Goal: Information Seeking & Learning: Learn about a topic

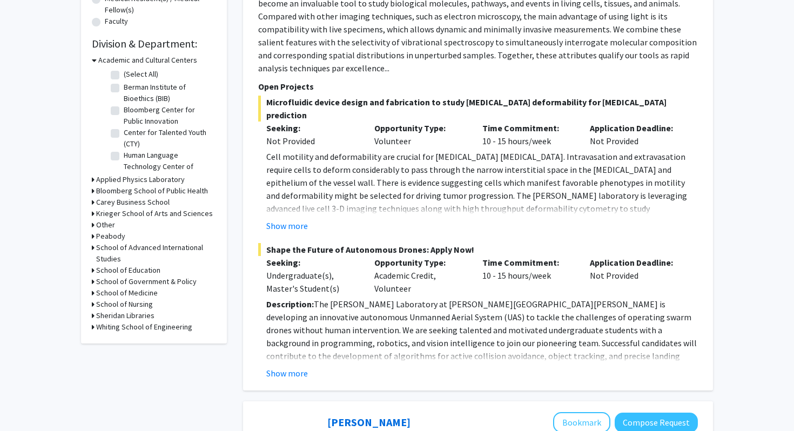
scroll to position [295, 0]
click at [292, 367] on button "Show more" at bounding box center [287, 373] width 42 height 13
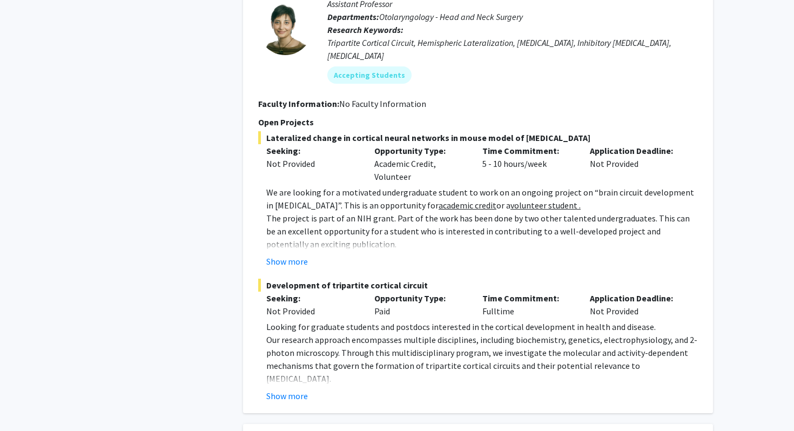
scroll to position [1068, 0]
click at [274, 254] on button "Show more" at bounding box center [287, 260] width 42 height 13
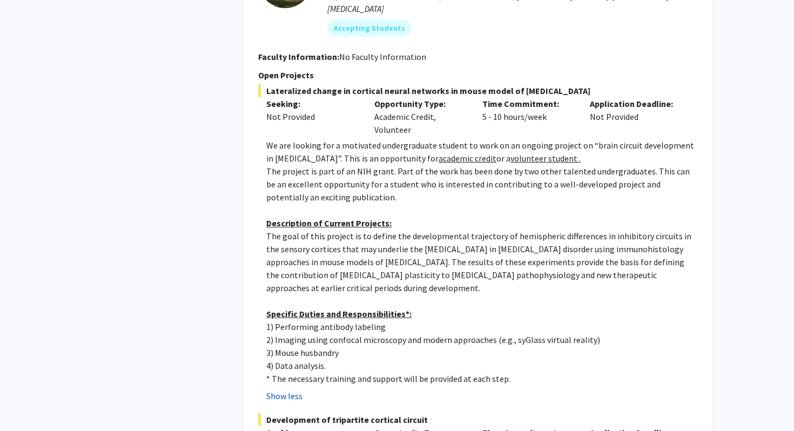
scroll to position [1114, 0]
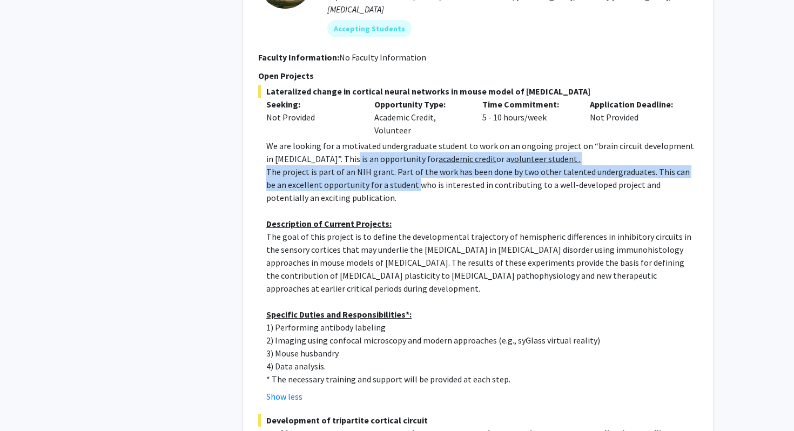
drag, startPoint x: 336, startPoint y: 117, endPoint x: 393, endPoint y: 150, distance: 65.9
click at [393, 150] on div "We are looking for a motivated undergraduate student to work on an ongoing proj…" at bounding box center [481, 262] width 431 height 246
click at [393, 165] on p "The project is part of an NIH grant. Part of the work has been done by two othe…" at bounding box center [481, 184] width 431 height 39
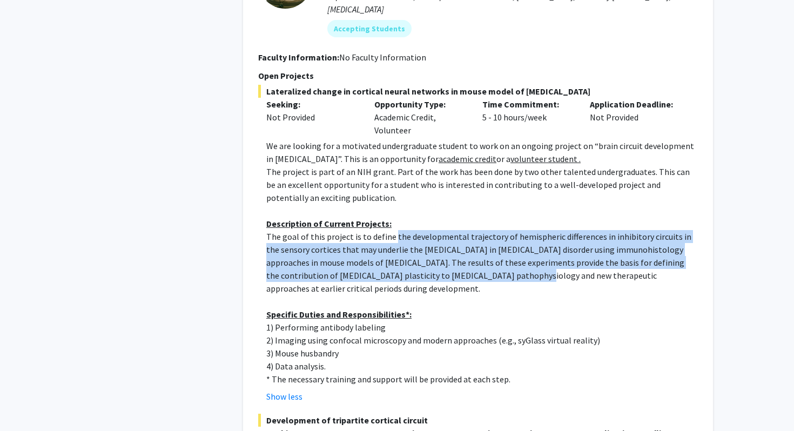
drag, startPoint x: 390, startPoint y: 196, endPoint x: 480, endPoint y: 238, distance: 98.8
click at [480, 238] on p "The goal of this project is to define the developmental trajectory of hemispher…" at bounding box center [481, 262] width 431 height 65
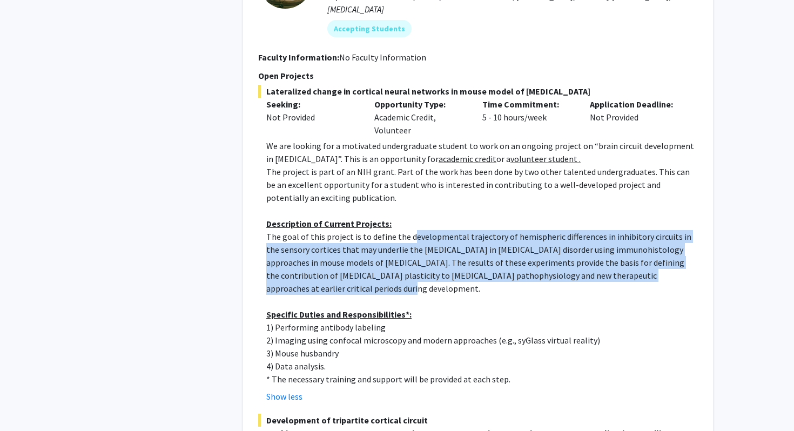
drag, startPoint x: 410, startPoint y: 202, endPoint x: 539, endPoint y: 246, distance: 136.3
click at [539, 246] on p "The goal of this project is to define the developmental trajectory of hemispher…" at bounding box center [481, 262] width 431 height 65
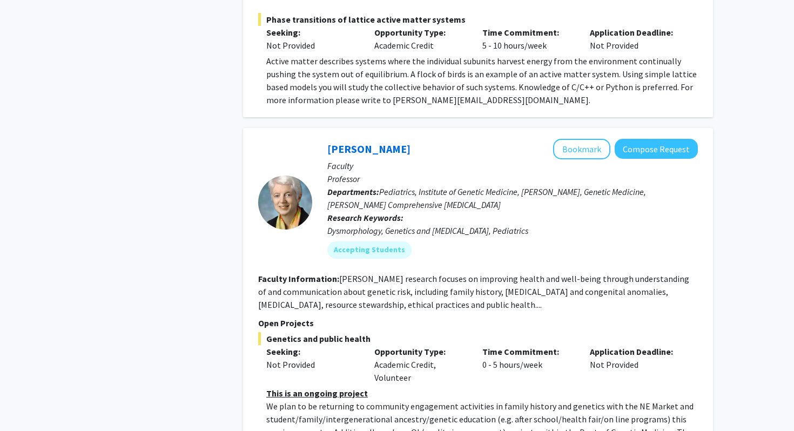
scroll to position [3290, 0]
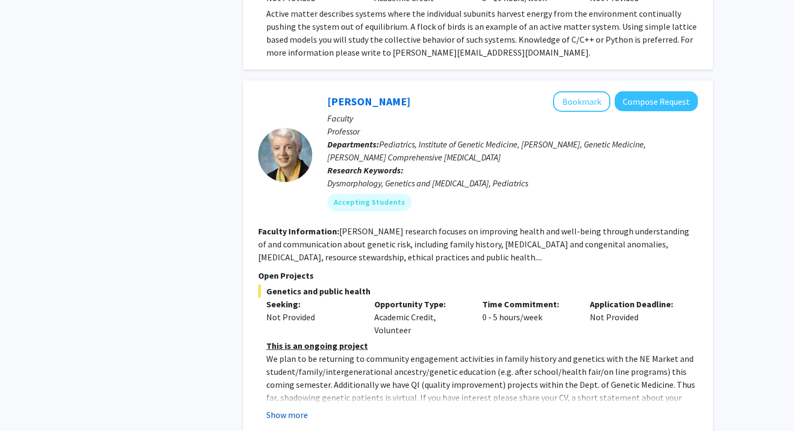
click at [291, 408] on button "Show more" at bounding box center [287, 414] width 42 height 13
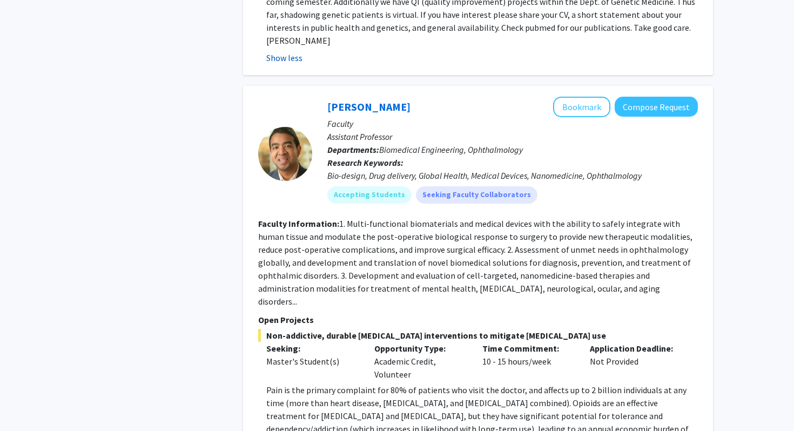
scroll to position [3672, 0]
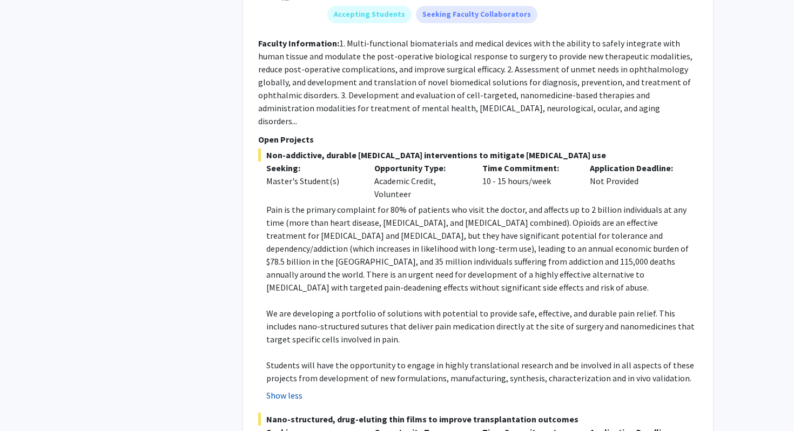
scroll to position [3854, 0]
drag, startPoint x: 337, startPoint y: 363, endPoint x: 259, endPoint y: 368, distance: 78.5
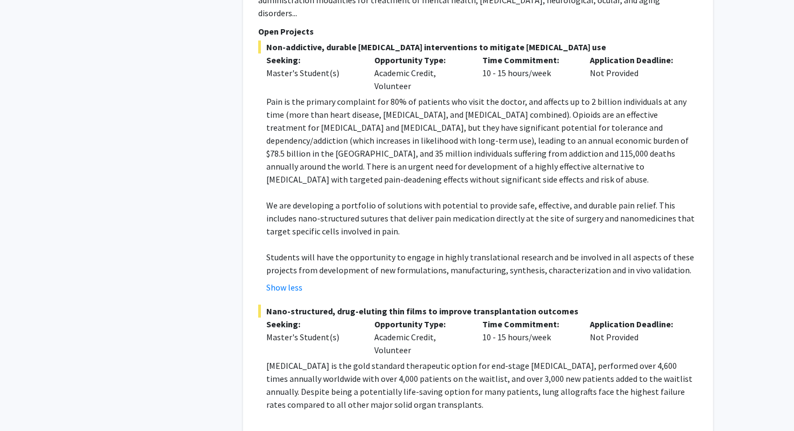
scroll to position [3962, 0]
drag, startPoint x: 265, startPoint y: 286, endPoint x: 461, endPoint y: 323, distance: 200.1
click at [461, 358] on fg-read-more "[MEDICAL_DATA] is the gold standard therapeutic option for end-stage [MEDICAL_D…" at bounding box center [478, 399] width 440 height 82
click at [461, 358] on p "[MEDICAL_DATA] is the gold standard therapeutic option for end-stage [MEDICAL_D…" at bounding box center [481, 384] width 431 height 52
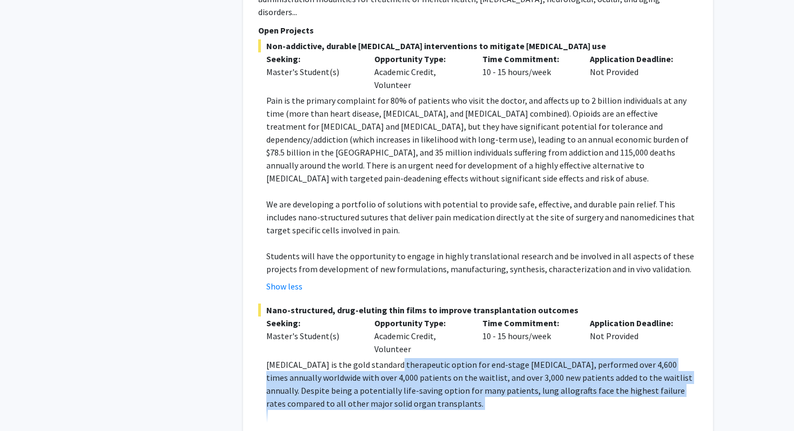
drag, startPoint x: 388, startPoint y: 281, endPoint x: 472, endPoint y: 344, distance: 104.6
click at [472, 410] on p at bounding box center [481, 416] width 431 height 13
drag, startPoint x: 467, startPoint y: 341, endPoint x: 266, endPoint y: 286, distance: 207.9
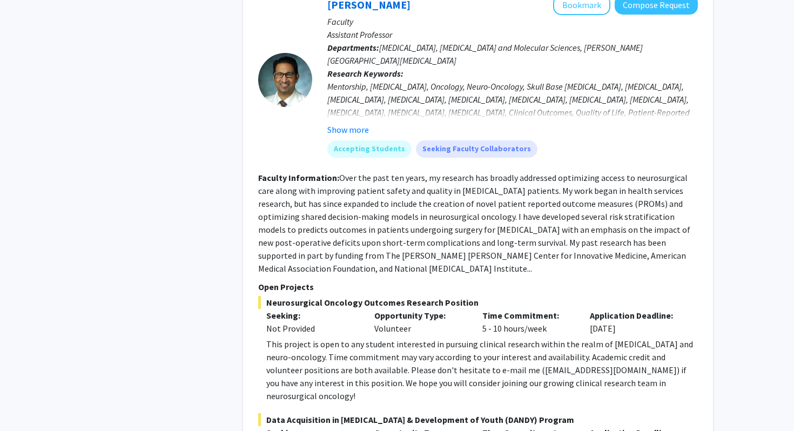
scroll to position [5676, 0]
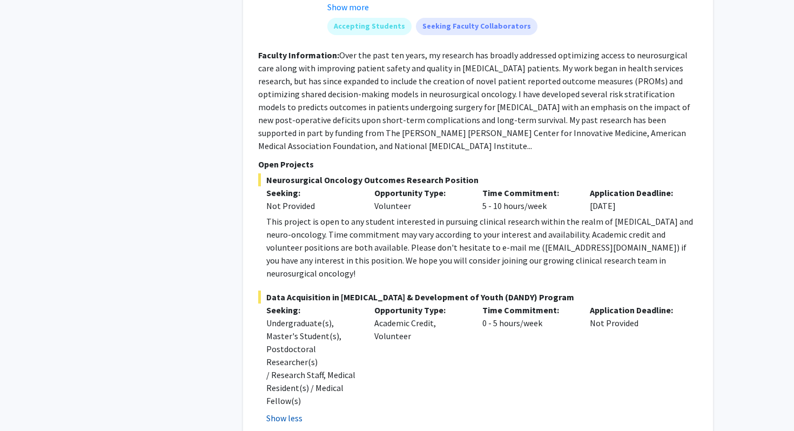
scroll to position [5803, 0]
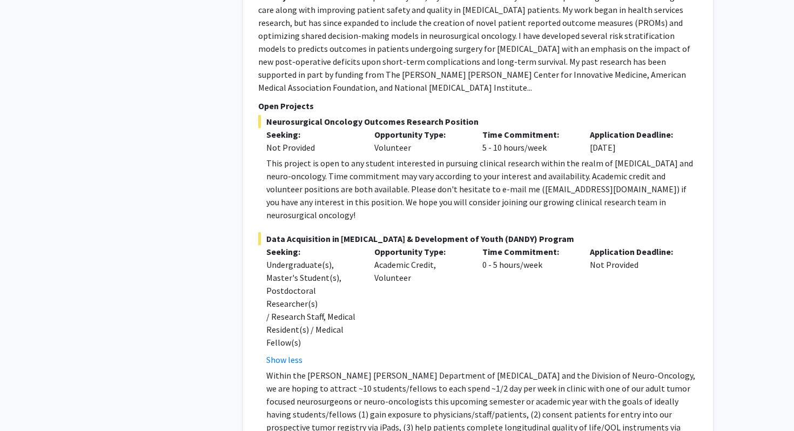
scroll to position [5953, 0]
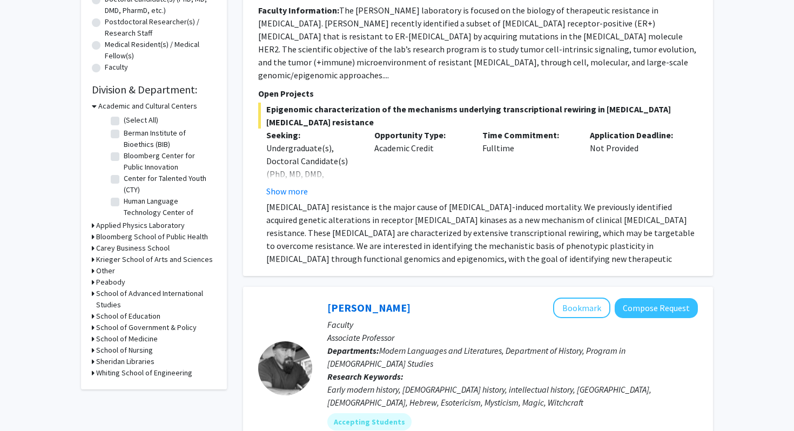
scroll to position [210, 0]
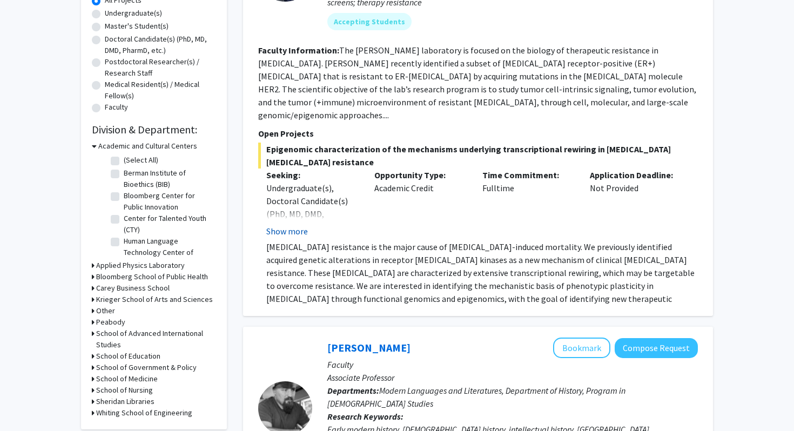
click at [285, 225] on button "Show more" at bounding box center [287, 231] width 42 height 13
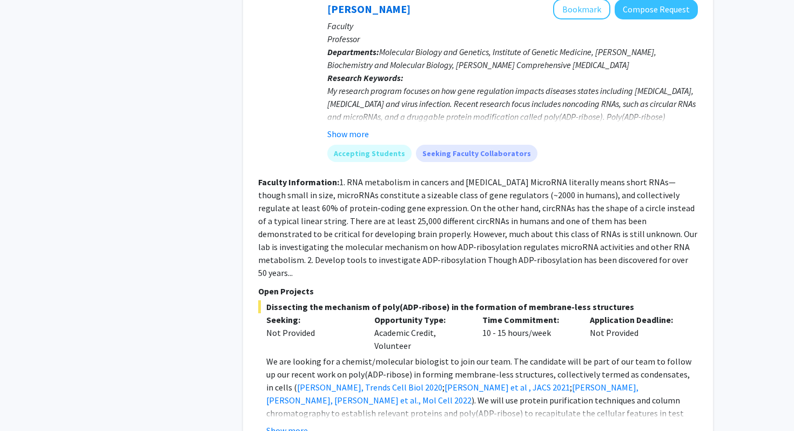
scroll to position [992, 0]
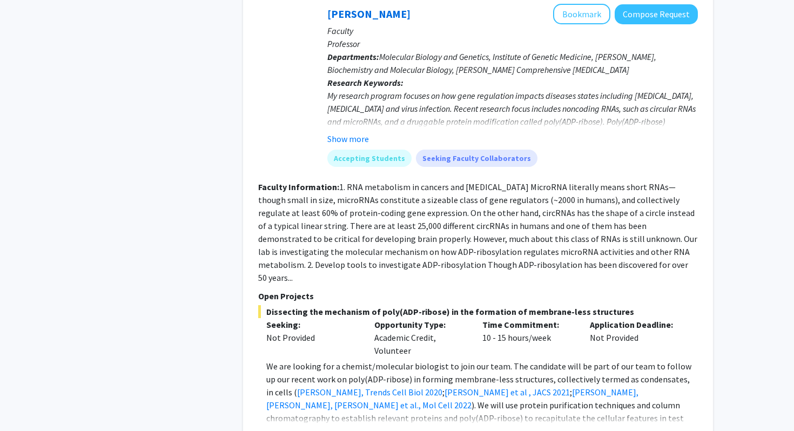
click at [294, 429] on button "Show more" at bounding box center [287, 435] width 42 height 13
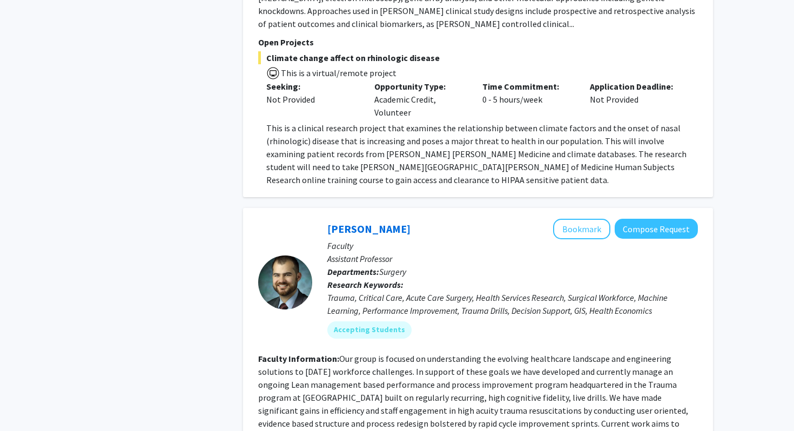
scroll to position [4049, 0]
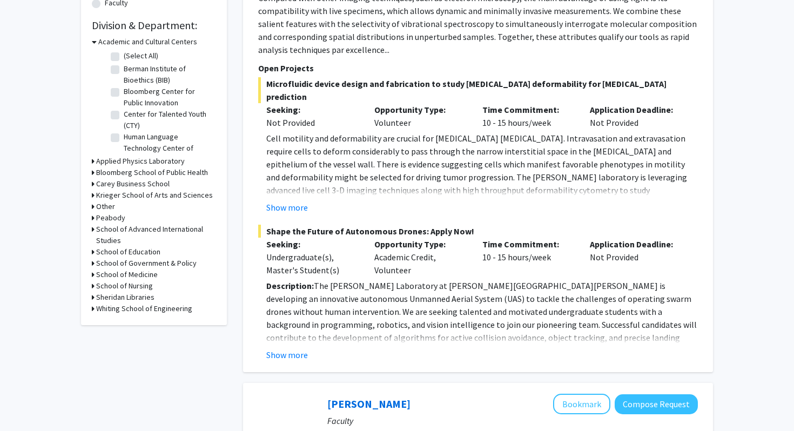
scroll to position [328, 0]
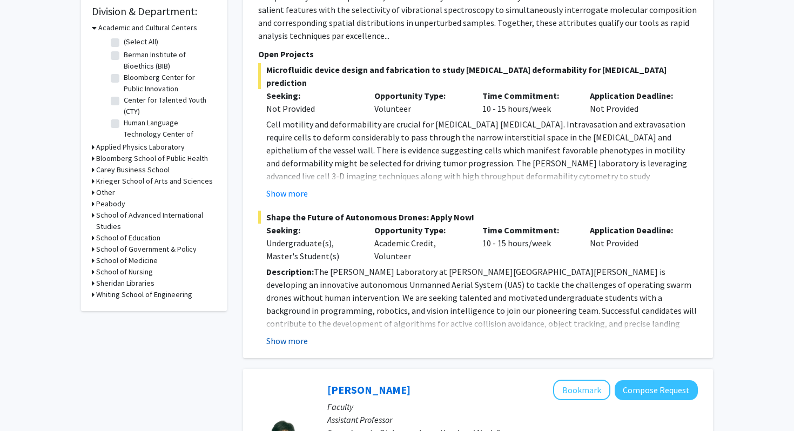
click at [295, 334] on button "Show more" at bounding box center [287, 340] width 42 height 13
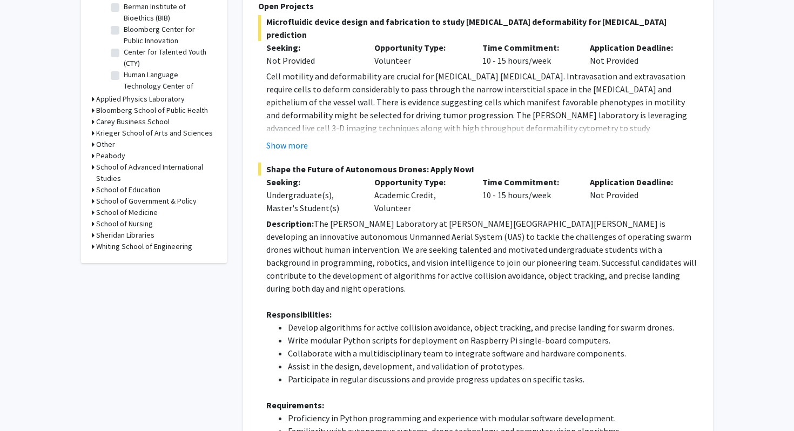
scroll to position [376, 0]
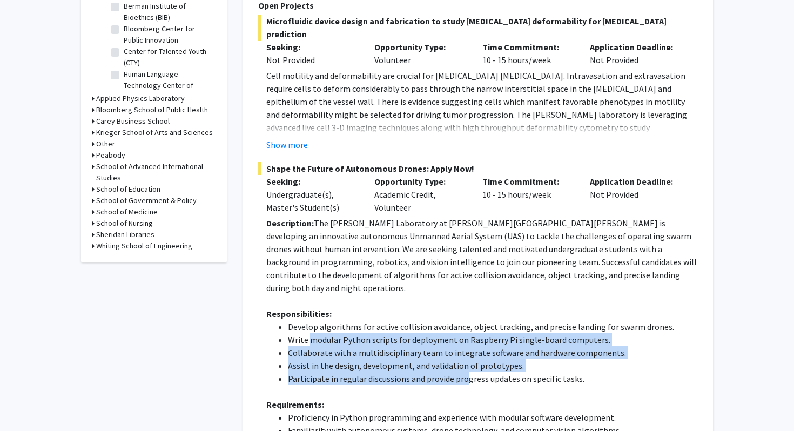
drag, startPoint x: 312, startPoint y: 313, endPoint x: 464, endPoint y: 348, distance: 155.8
click at [464, 348] on ul "Develop algorithms for active collision avoidance, object tracking, and precise…" at bounding box center [481, 352] width 431 height 65
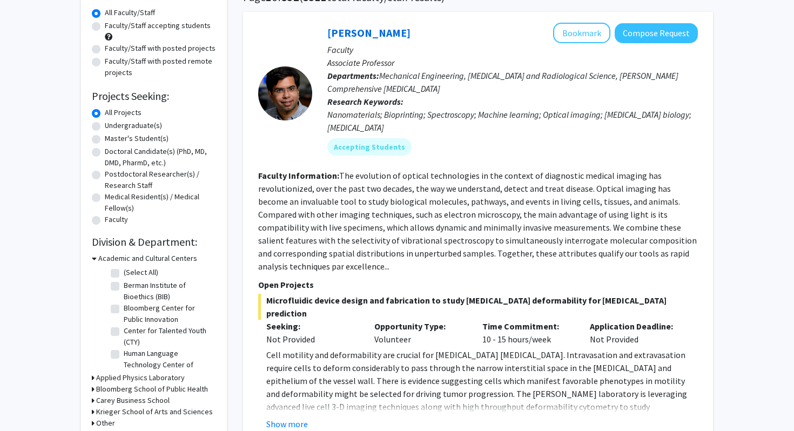
scroll to position [93, 0]
